Goal: Find specific fact: Find specific page/section

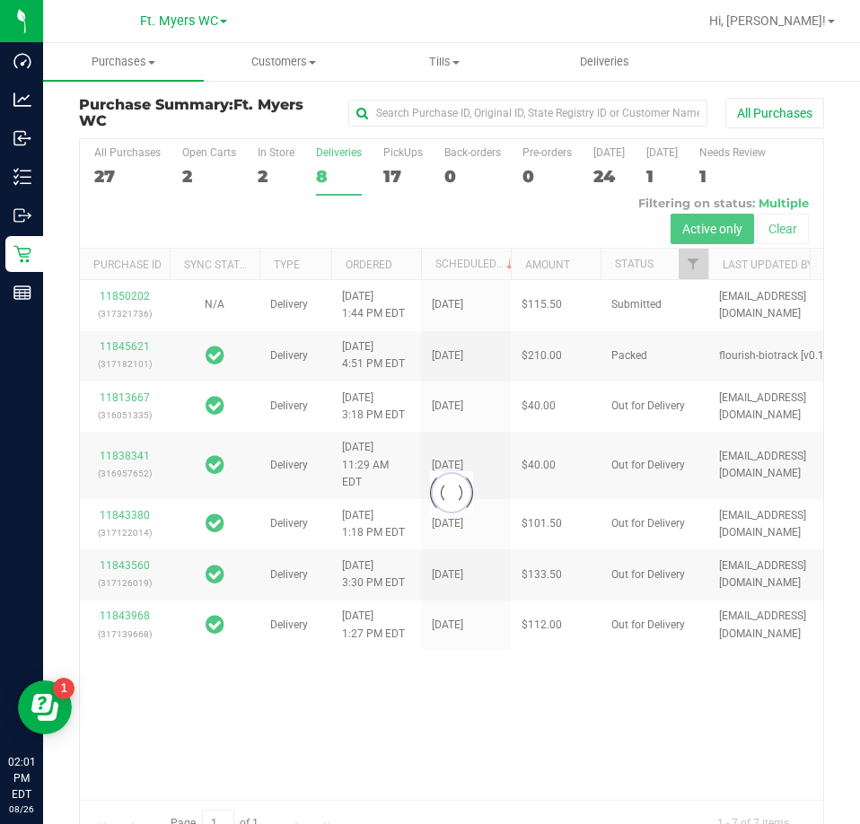
click at [100, 171] on div at bounding box center [451, 492] width 743 height 707
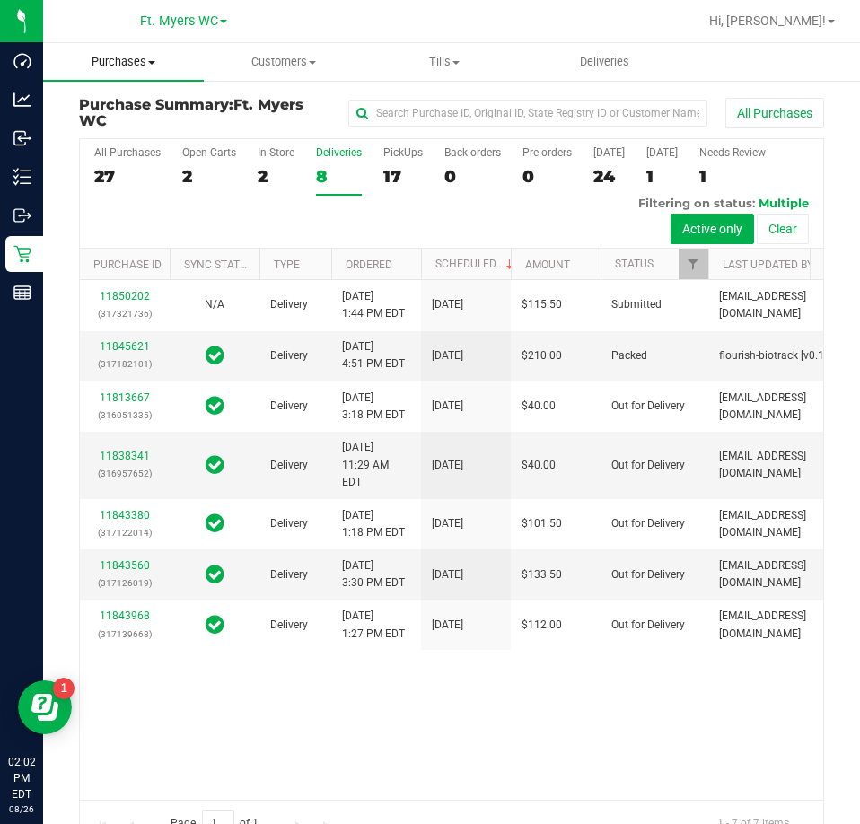
click at [155, 66] on span "Purchases" at bounding box center [123, 62] width 161 height 16
click at [146, 134] on span "Fulfillment" at bounding box center [98, 129] width 111 height 15
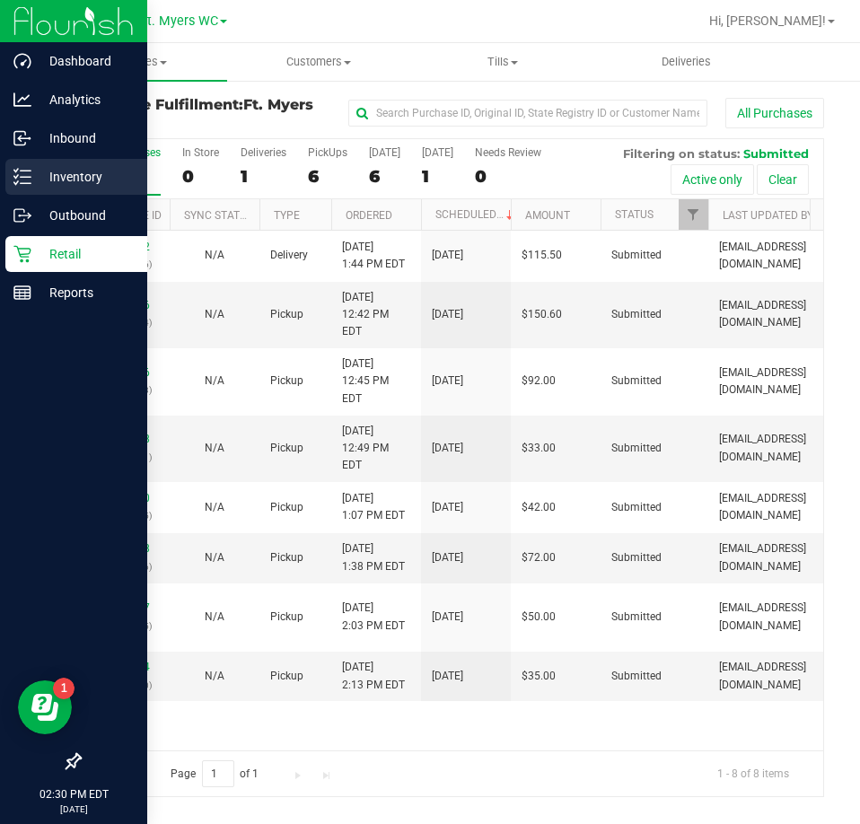
click at [39, 186] on p "Inventory" at bounding box center [85, 177] width 108 height 22
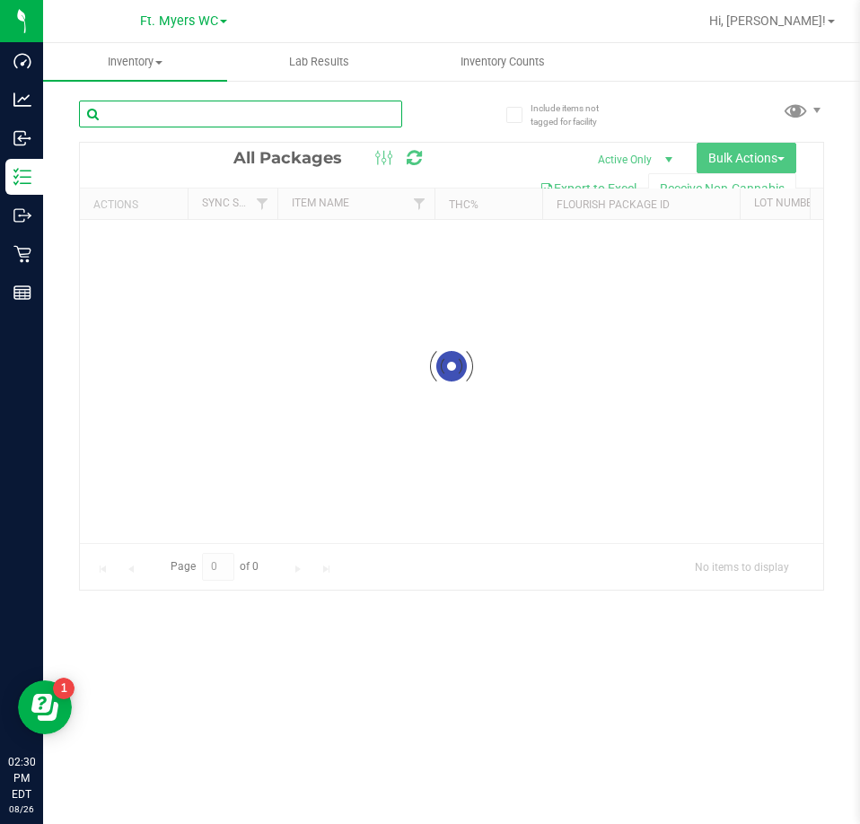
click at [150, 119] on div "Inventory All packages All inventory Waste log Create inventory Lab Results Inv…" at bounding box center [451, 433] width 817 height 781
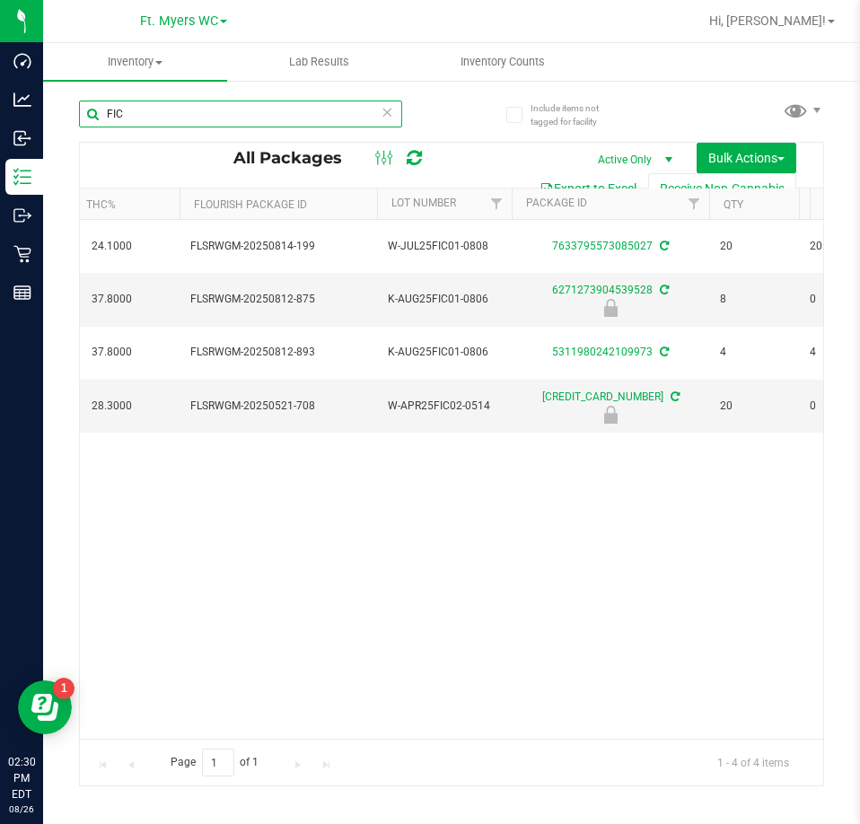
scroll to position [0, 714]
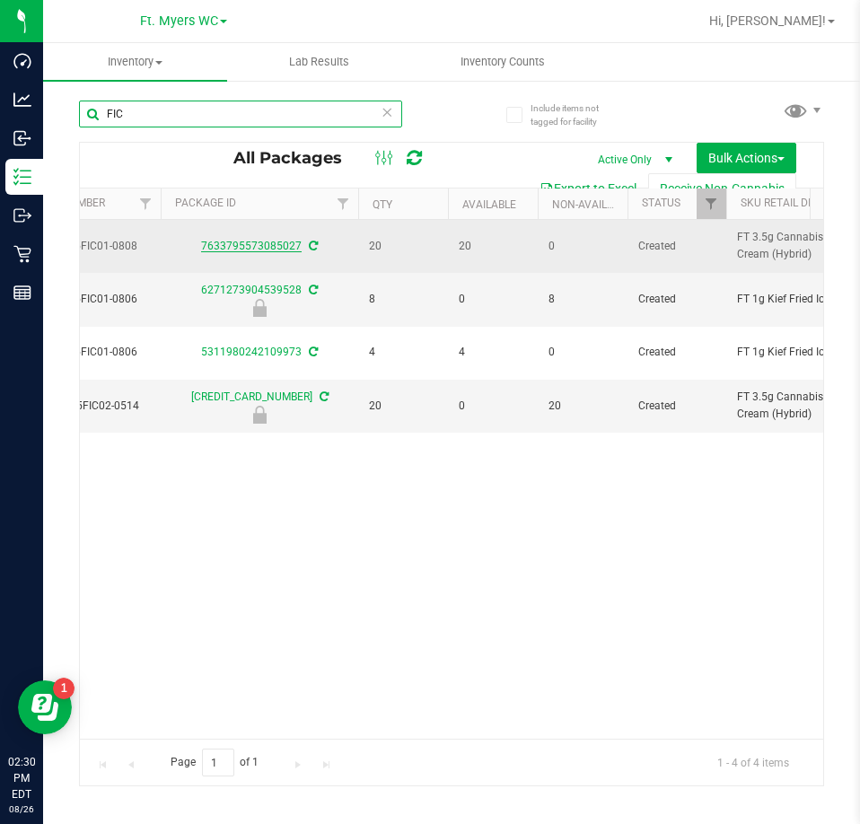
type input "FIC"
click at [280, 241] on link "7633795573085027" at bounding box center [251, 246] width 101 height 13
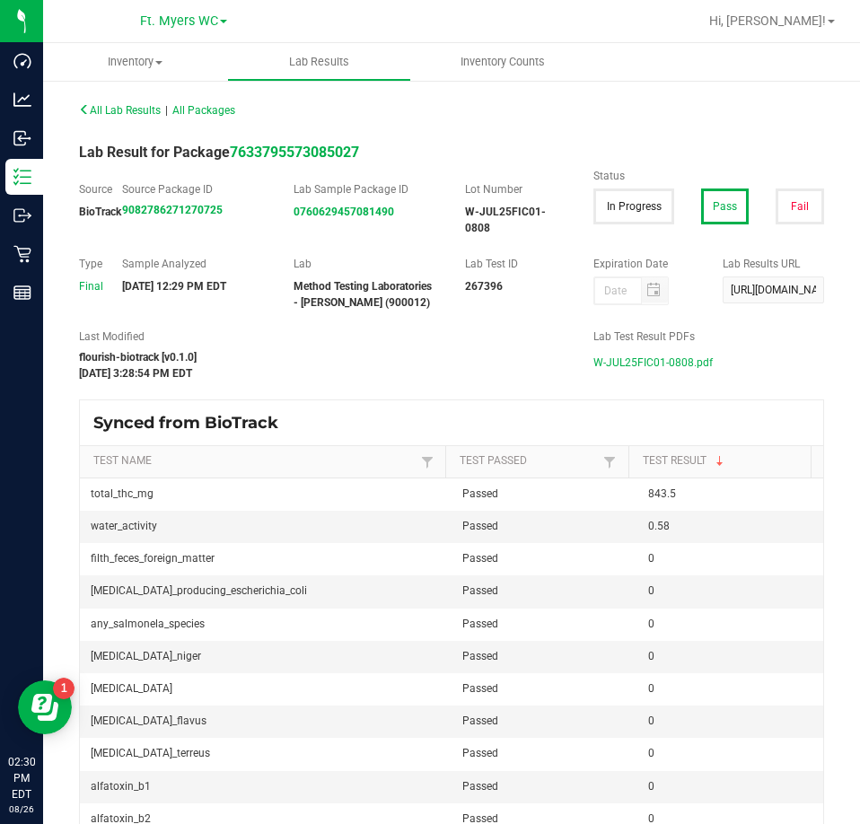
click at [686, 368] on span "W-JUL25FIC01-0808.pdf" at bounding box center [652, 362] width 119 height 27
